Goal: Task Accomplishment & Management: Manage account settings

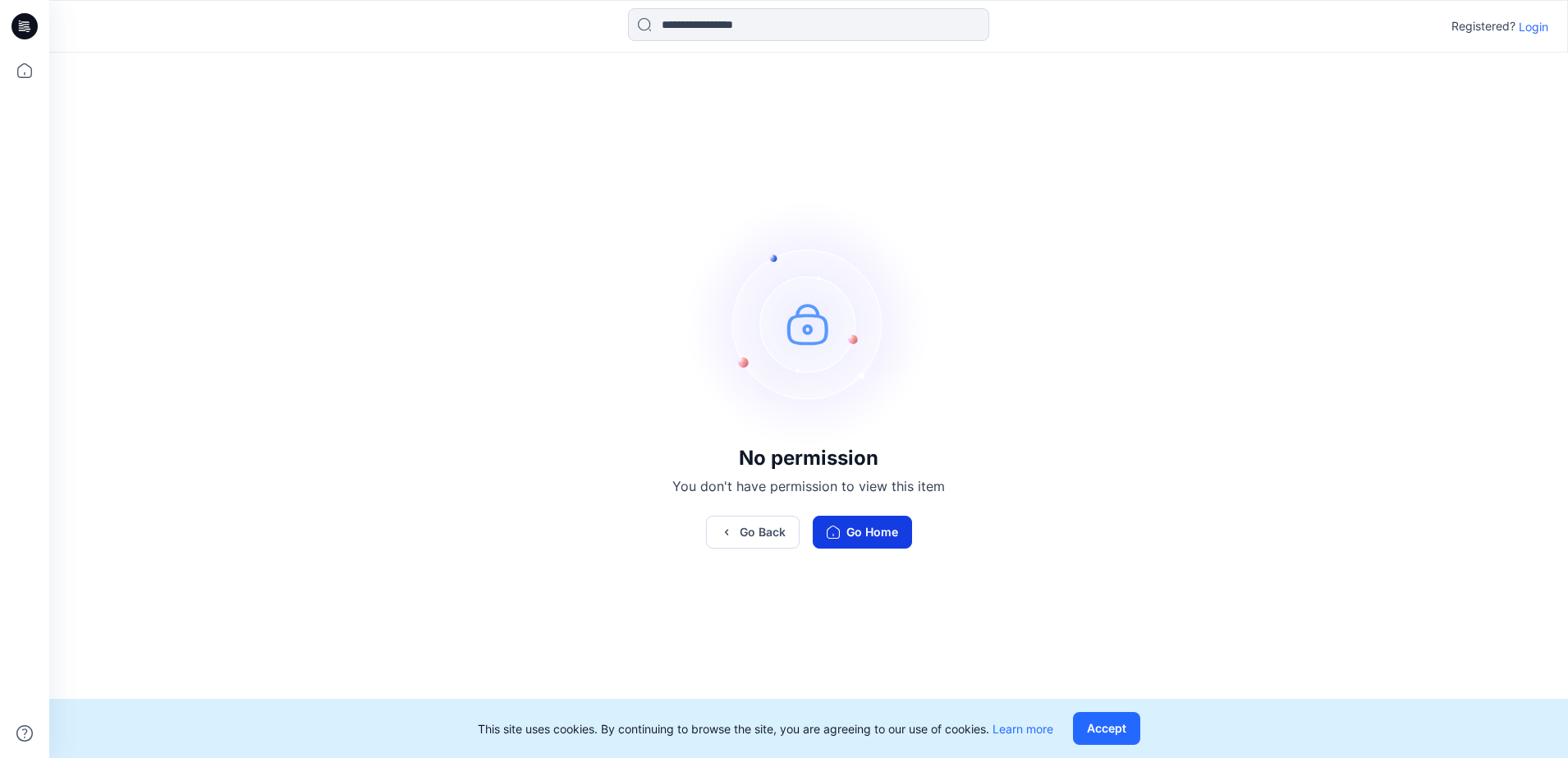
click at [863, 526] on button "Go Home" at bounding box center [862, 532] width 99 height 33
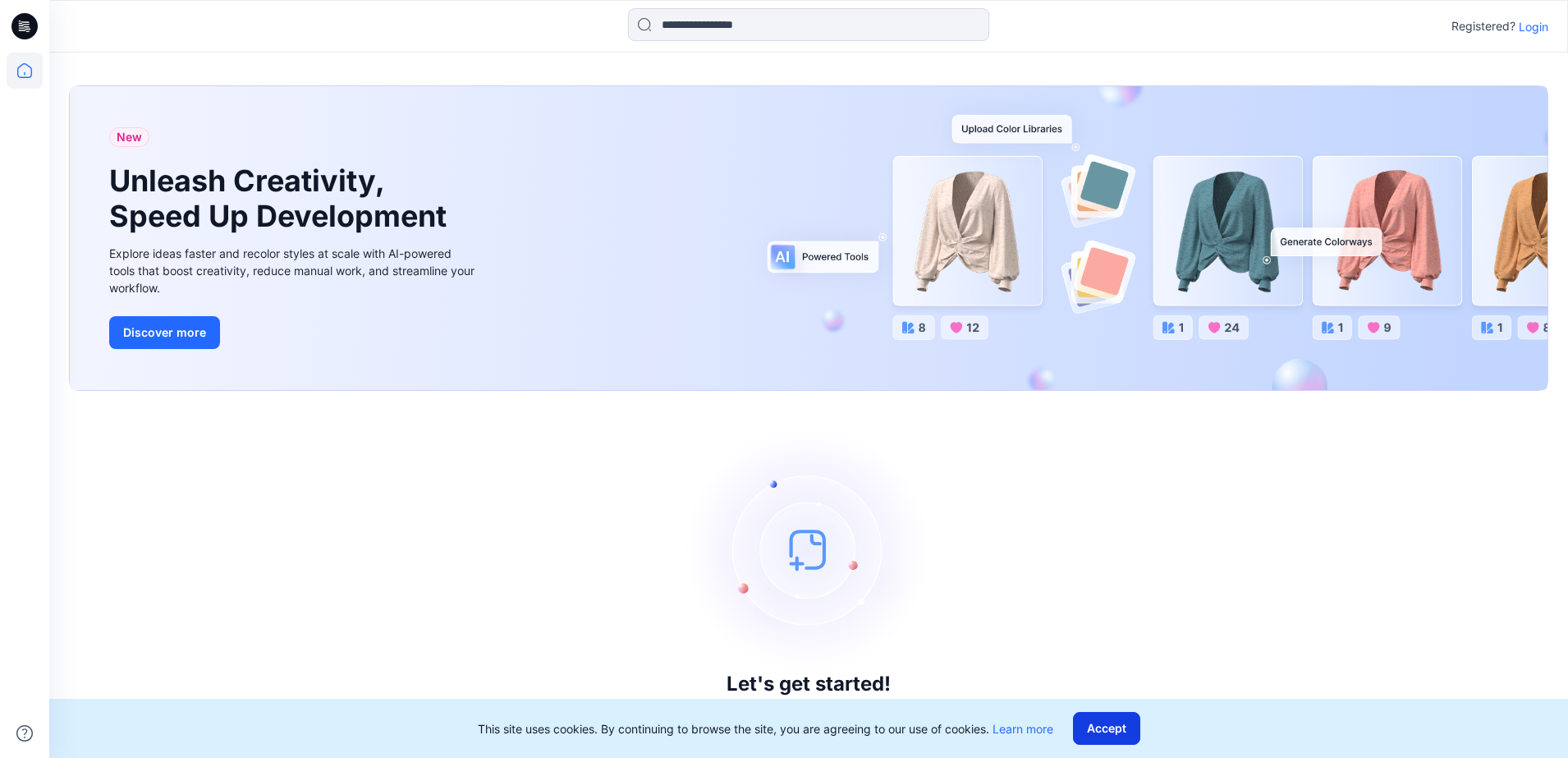
click at [1114, 720] on button "Accept" at bounding box center [1106, 729] width 67 height 33
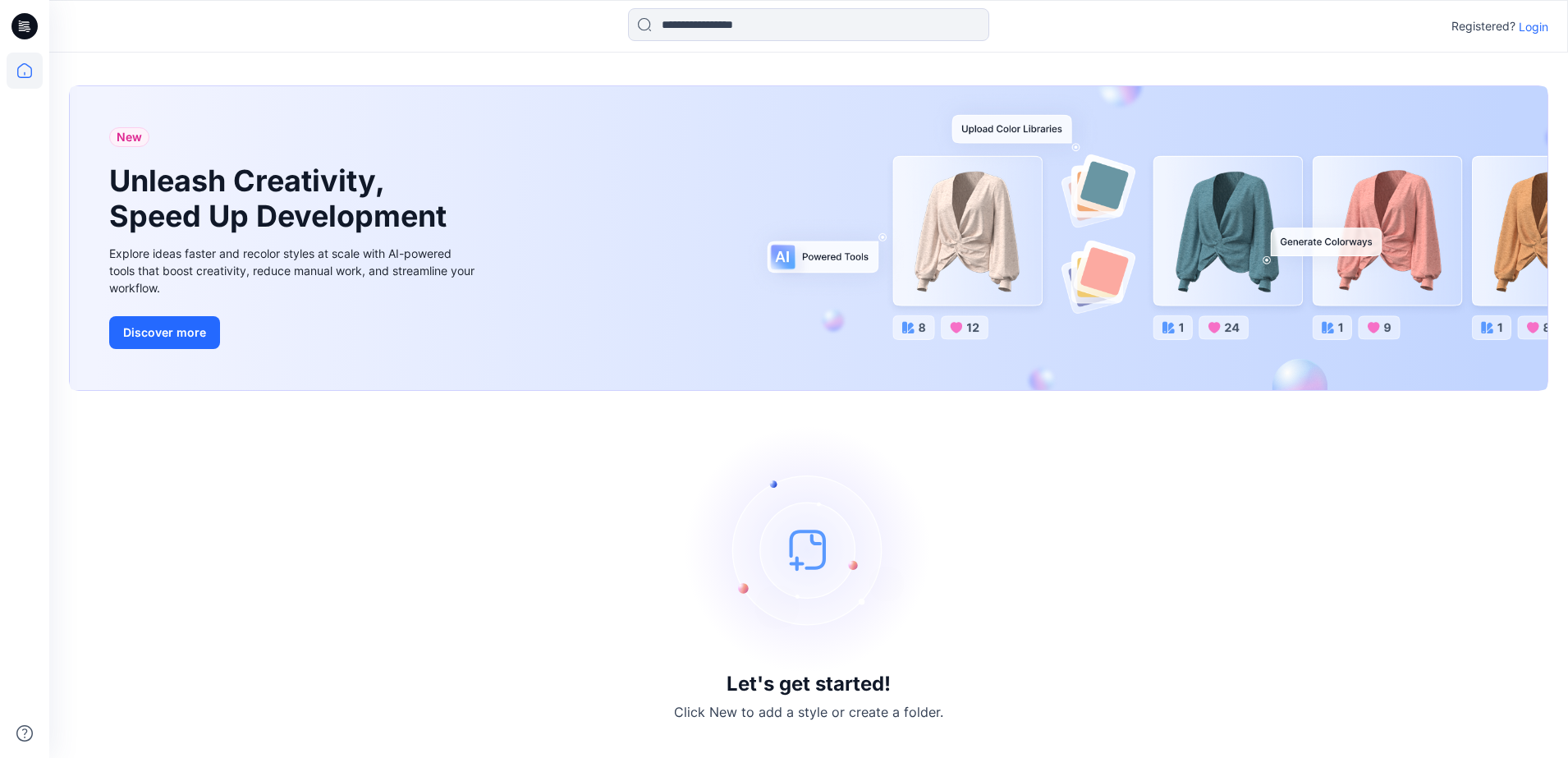
click at [1535, 25] on p "Login" at bounding box center [1533, 26] width 29 height 17
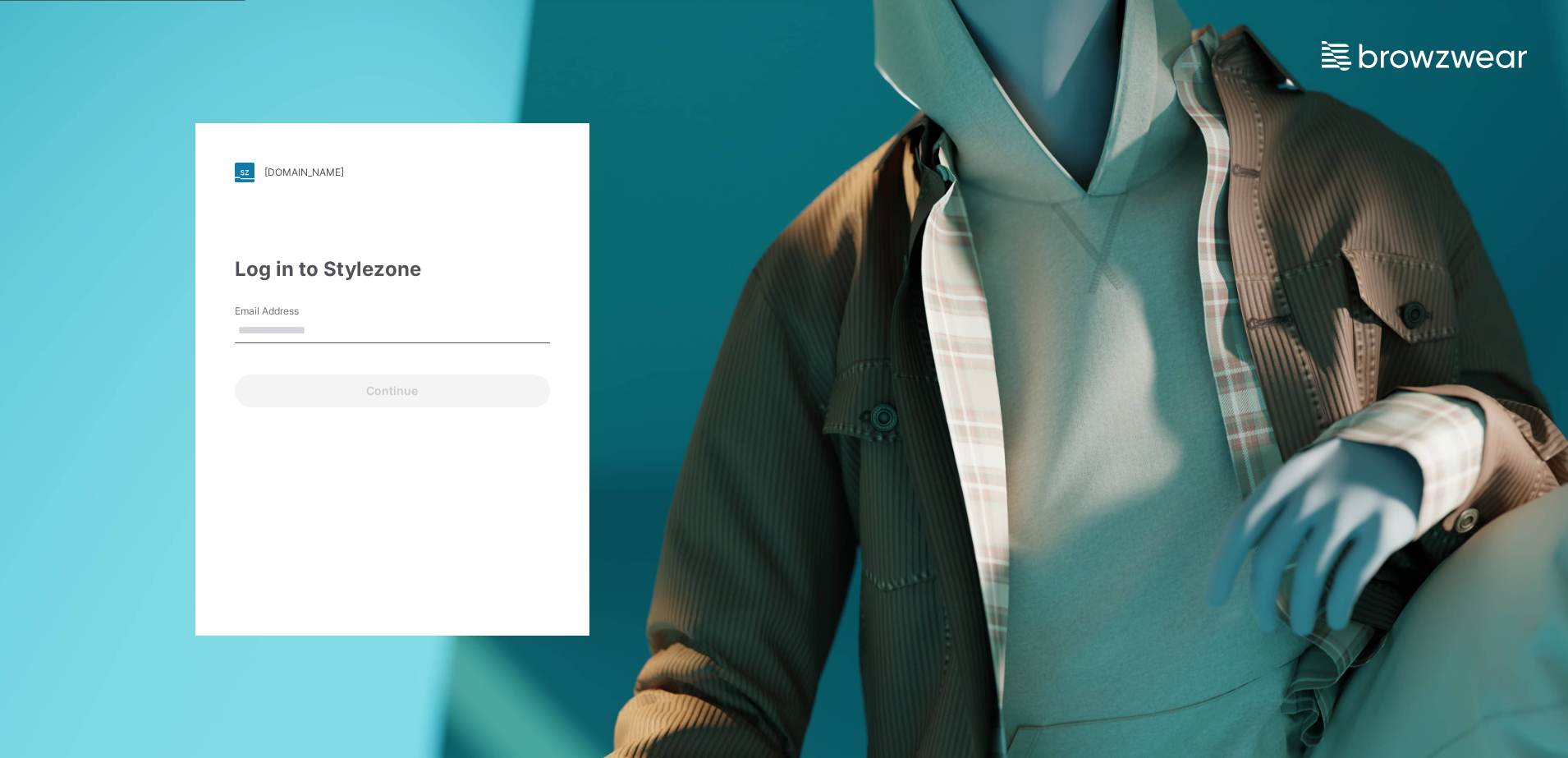
click at [292, 322] on input "Email Address" at bounding box center [392, 331] width 315 height 25
type input "**********"
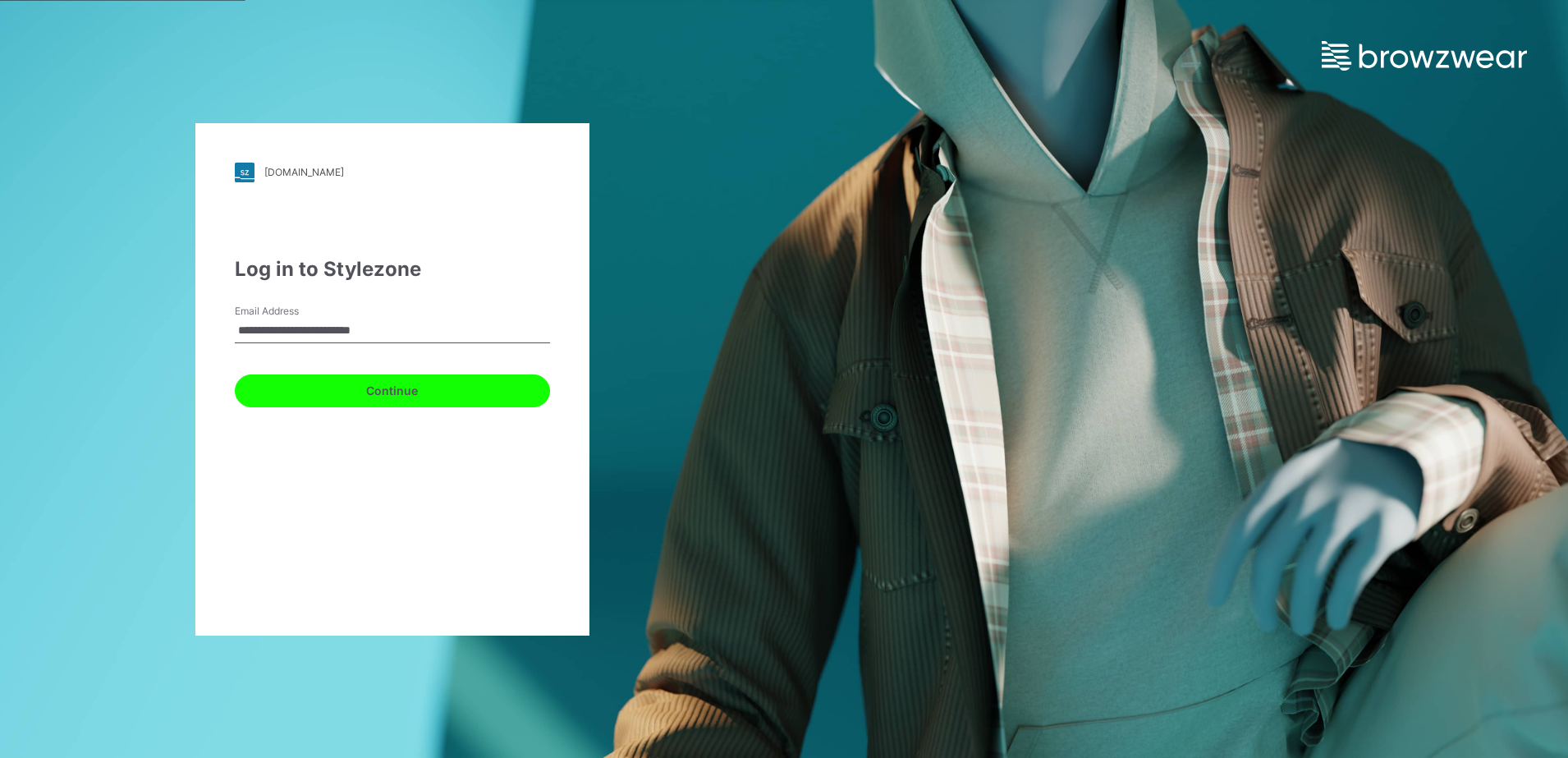
click at [378, 383] on button "Continue" at bounding box center [392, 391] width 315 height 33
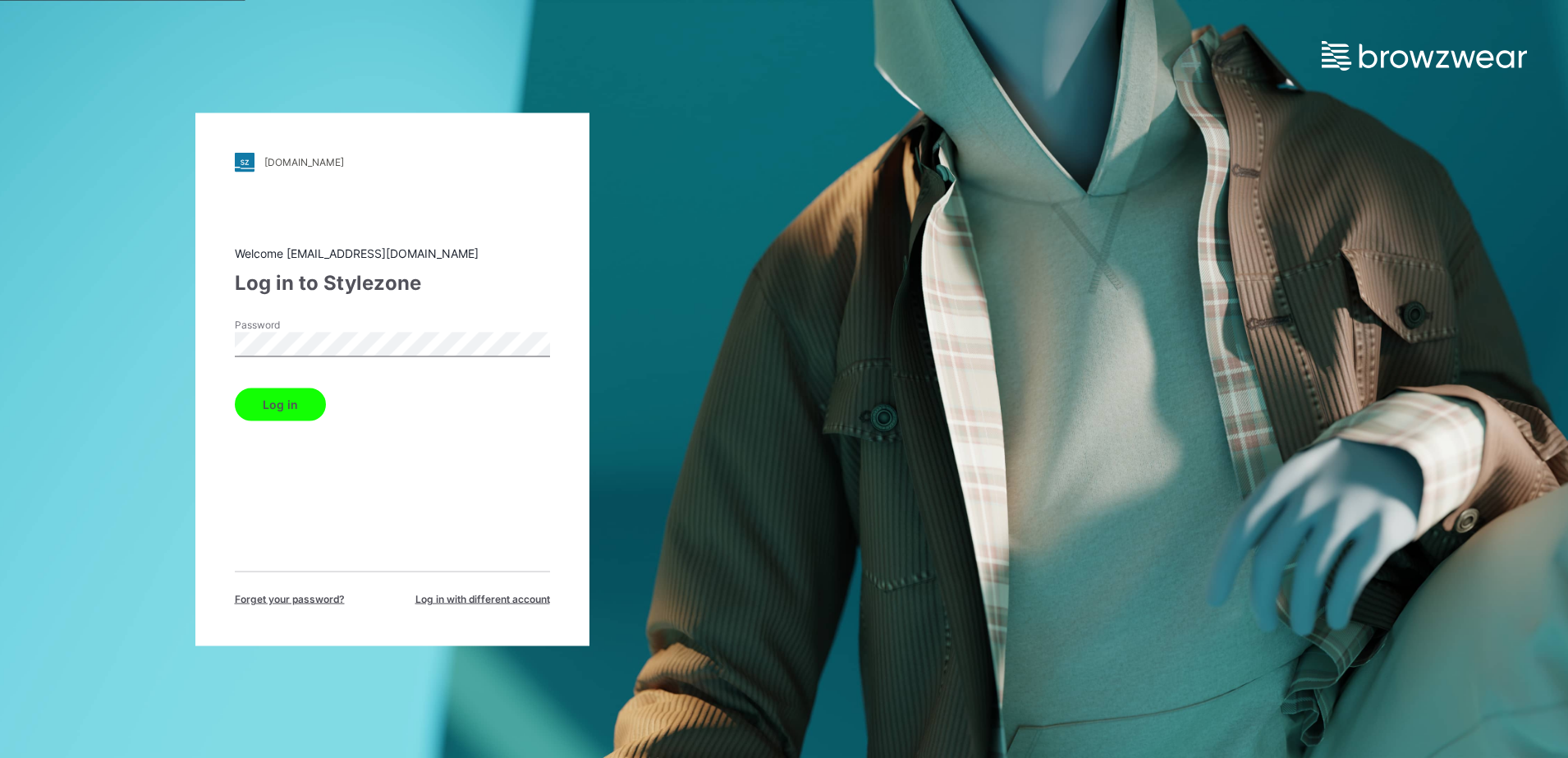
click at [288, 412] on button "Log in" at bounding box center [280, 404] width 91 height 33
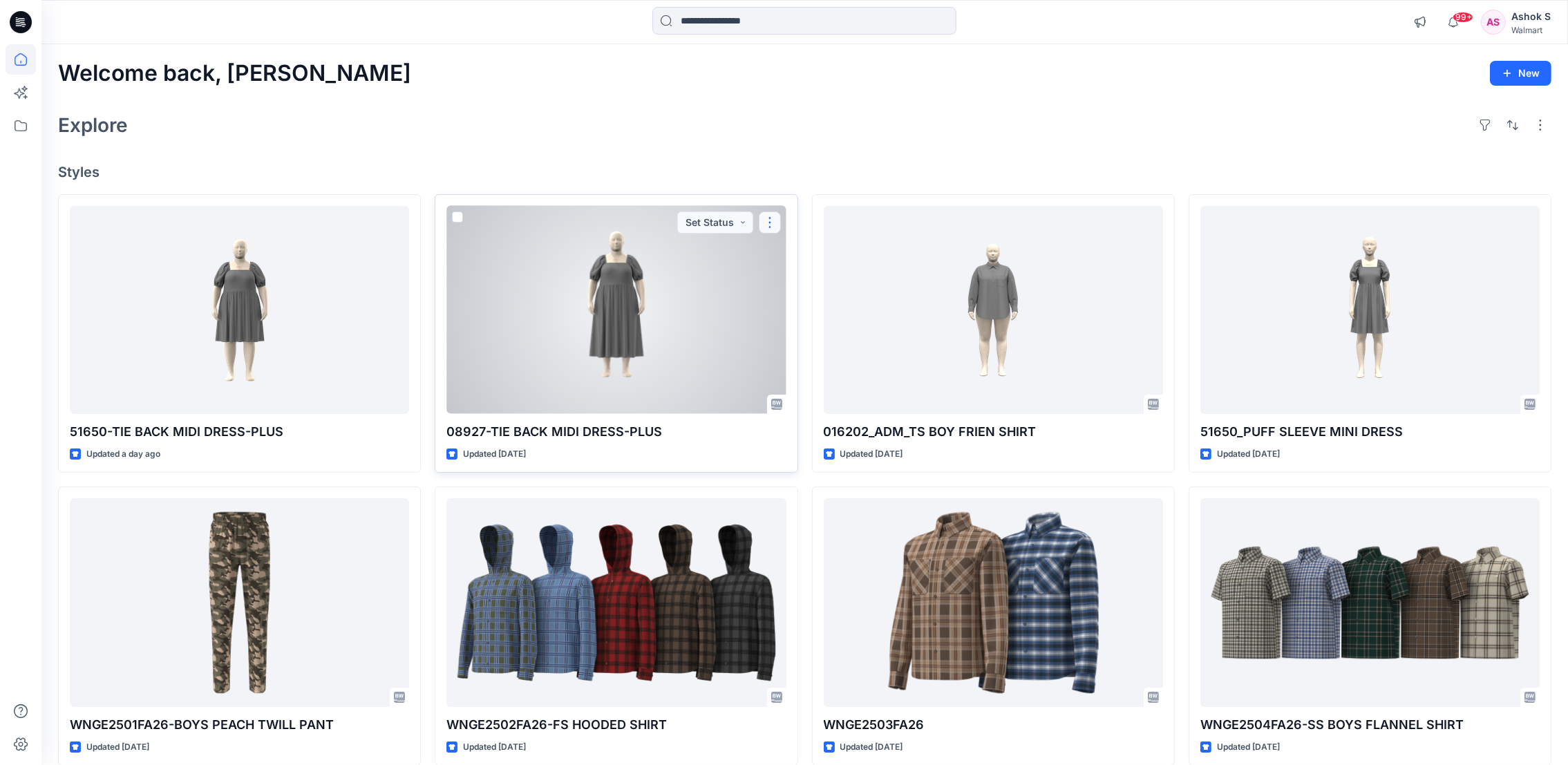
click at [766, 223] on button "button" at bounding box center [770, 223] width 22 height 22
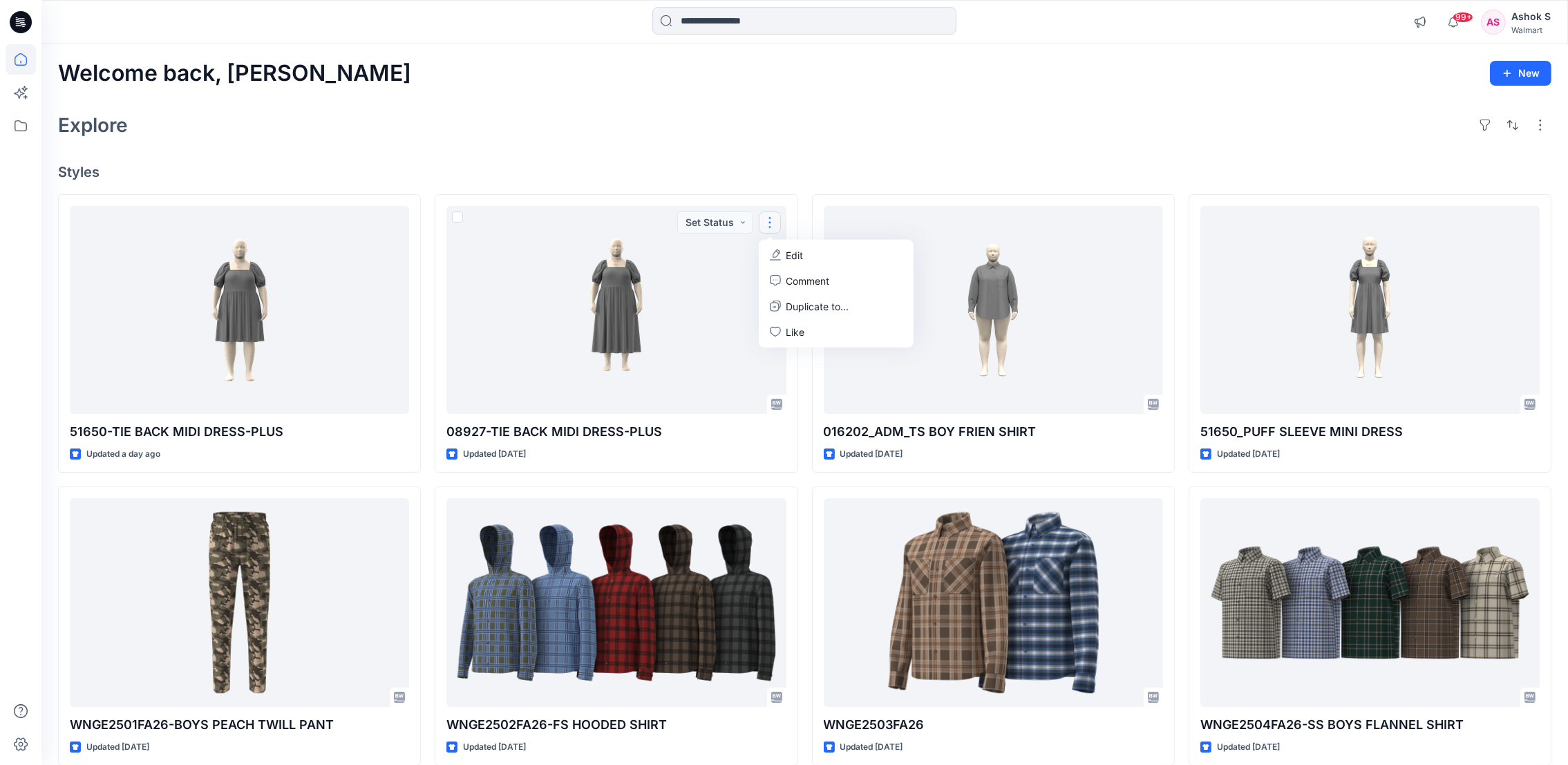
click at [725, 115] on div "Explore" at bounding box center [805, 125] width 1493 height 33
click at [22, 24] on icon at bounding box center [21, 22] width 22 height 22
click at [15, 60] on icon at bounding box center [21, 60] width 30 height 30
